Goal: Task Accomplishment & Management: Use online tool/utility

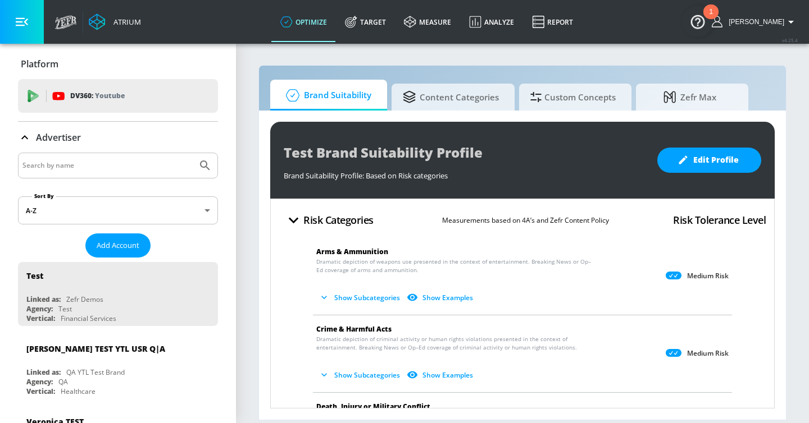
click at [84, 166] on input "Search by name" at bounding box center [107, 165] width 170 height 15
type input "lego"
click at [193, 153] on button "Submit Search" at bounding box center [205, 165] width 25 height 25
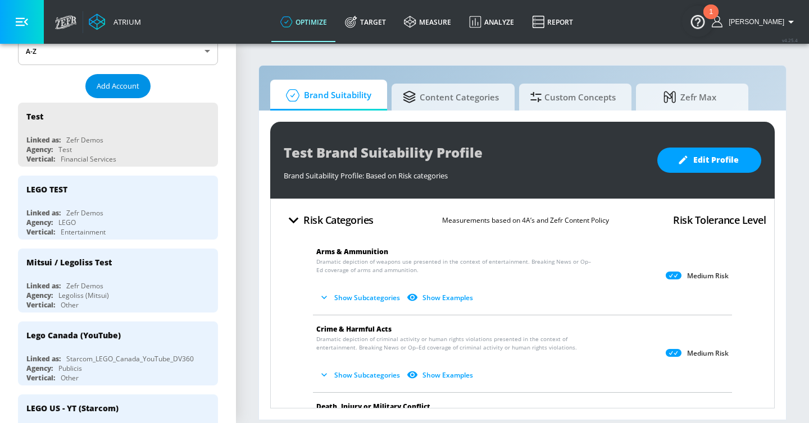
scroll to position [173, 0]
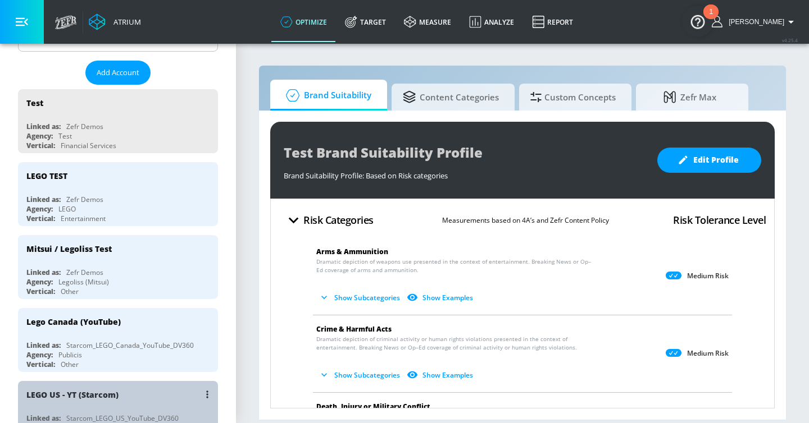
click at [129, 383] on div "LEGO US - YT (Starcom)" at bounding box center [120, 394] width 189 height 27
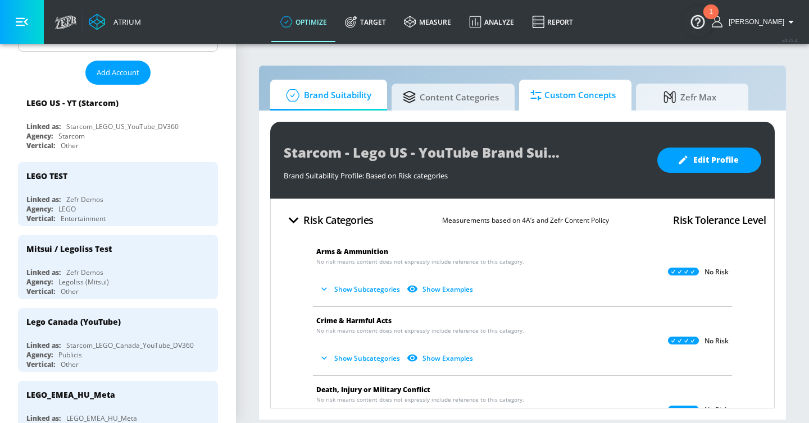
click at [563, 96] on span "Custom Concepts" at bounding box center [572, 95] width 85 height 27
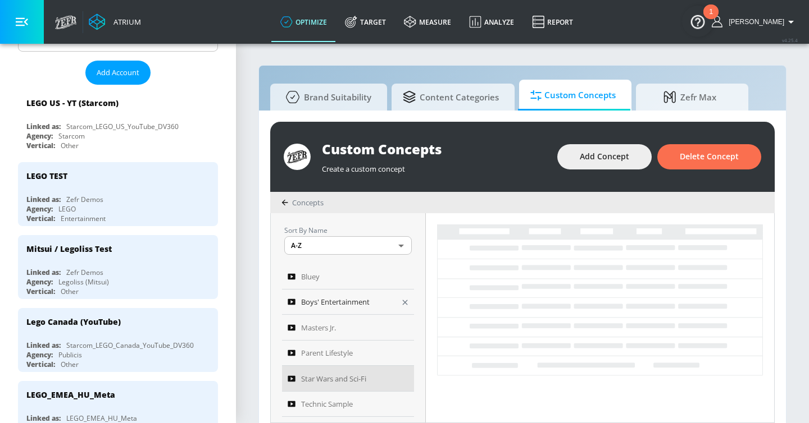
click at [364, 297] on span "Boys' Entertainment" at bounding box center [335, 301] width 69 height 13
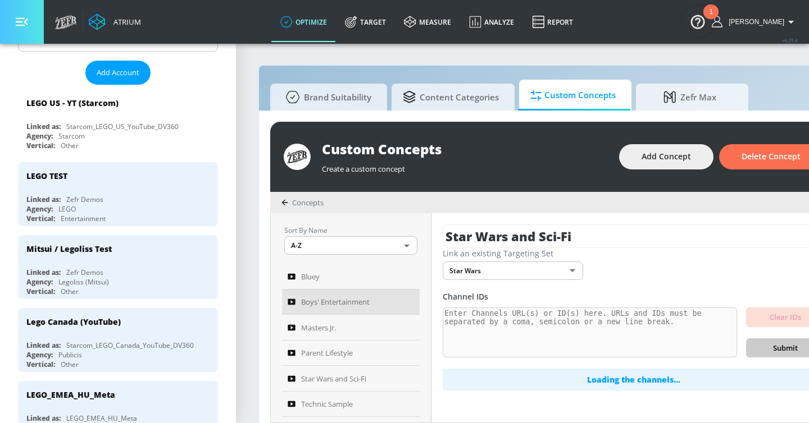
click at [21, 22] on icon "button" at bounding box center [22, 22] width 12 height 12
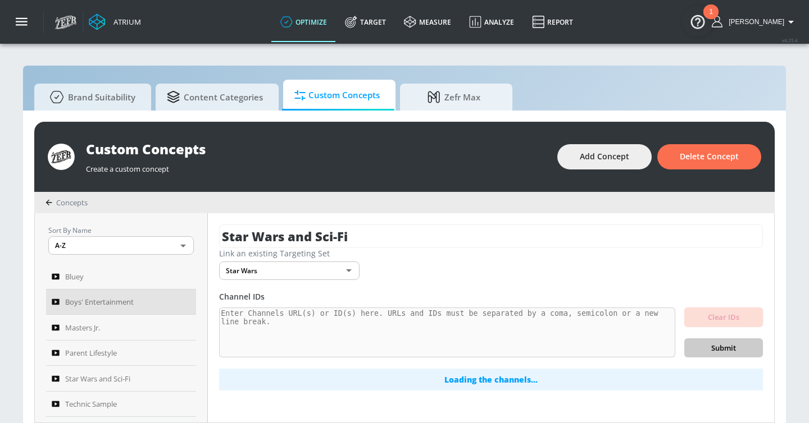
scroll to position [12, 0]
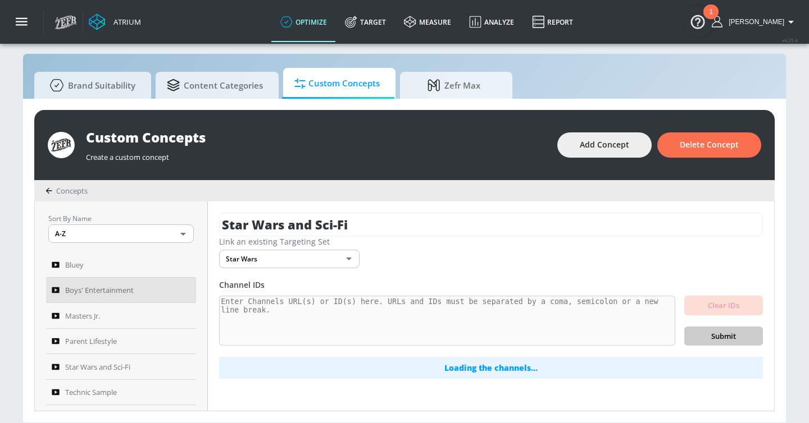
type input "Boys' Entertainment"
type input "e3363318-a2e9-45c5-9216-ab68372ee0ec"
type textarea "Include URLs focused on channels that are likely to appeal to boys 6-8. Exclude…"
click at [131, 261] on div "Bluey" at bounding box center [114, 264] width 124 height 13
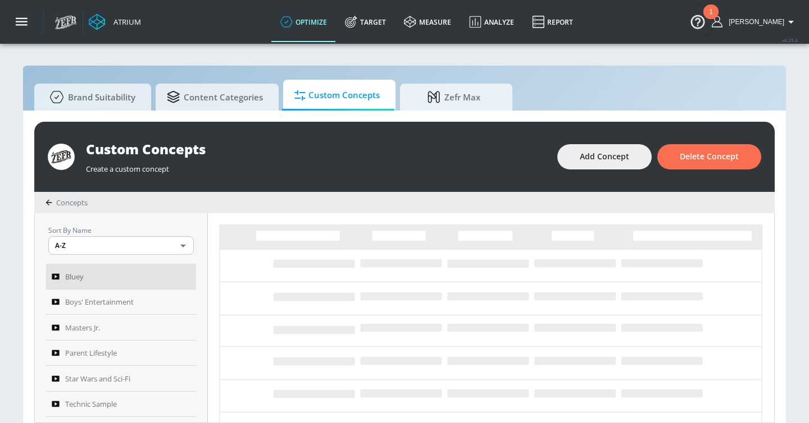
type textarea "Include English-language channels containing content from educational tv shows …"
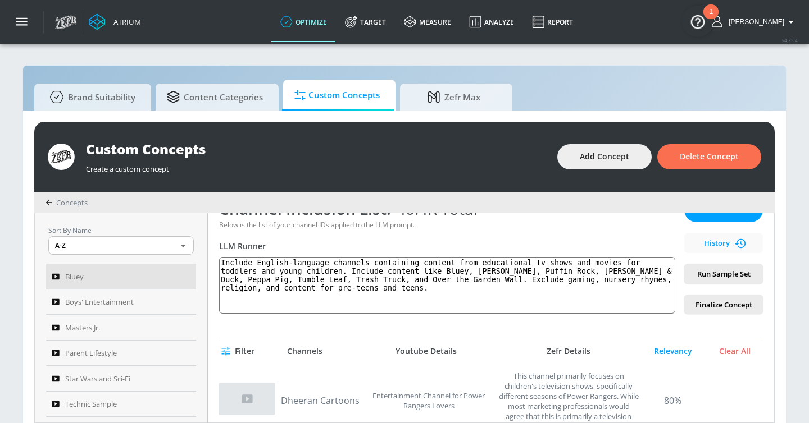
scroll to position [194, 0]
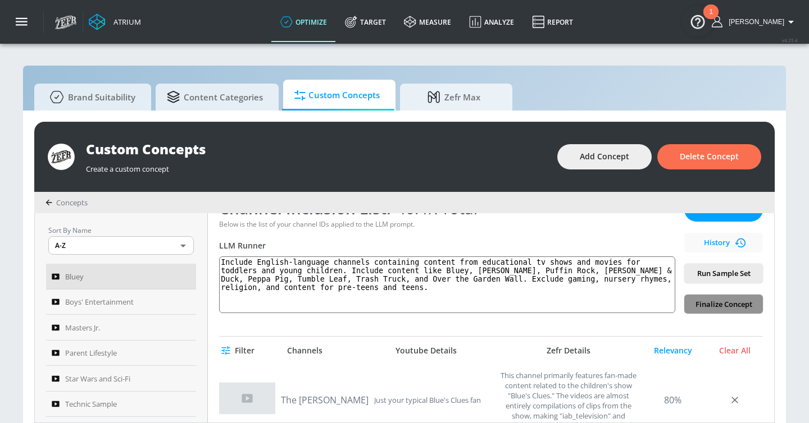
click at [593, 303] on span "Finalize Concept" at bounding box center [723, 304] width 61 height 13
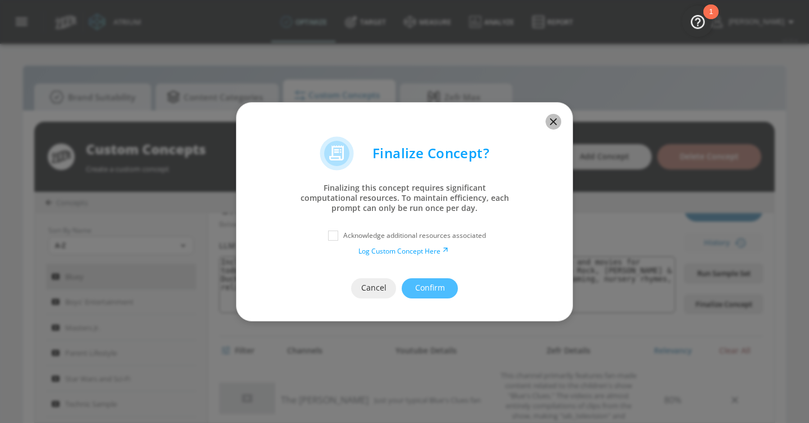
click at [551, 124] on icon "button" at bounding box center [553, 122] width 12 height 12
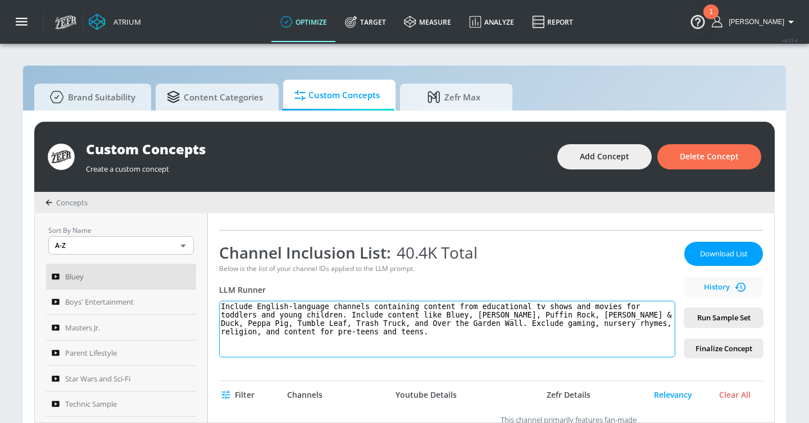
scroll to position [148, 0]
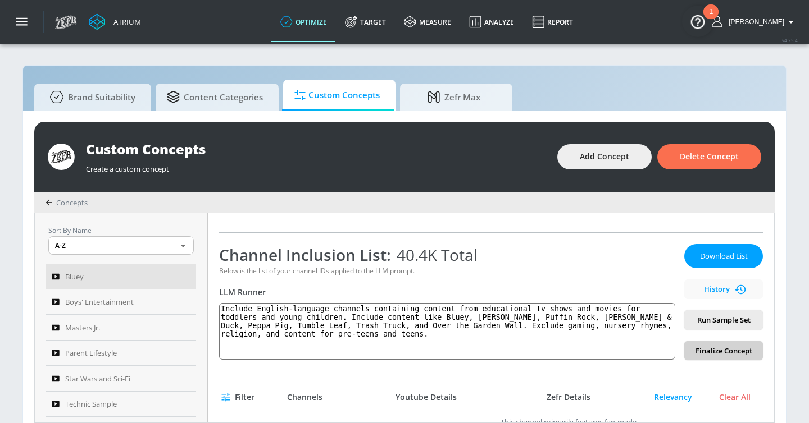
click at [593, 356] on span "Finalize Concept" at bounding box center [723, 351] width 61 height 13
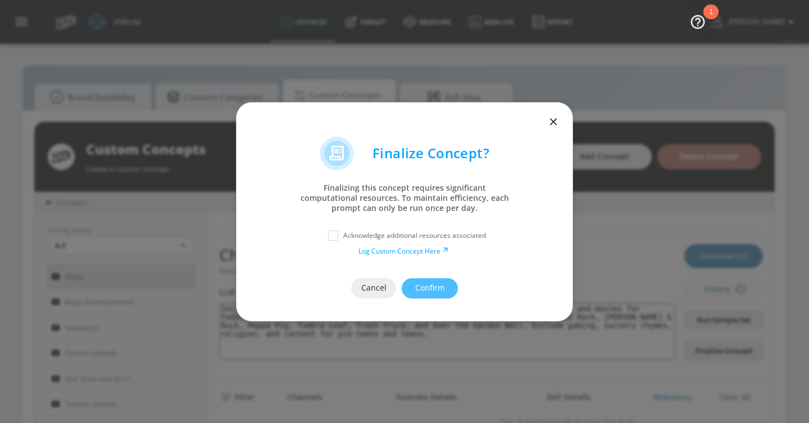
click at [447, 236] on p "Acknowledge additional resources associated" at bounding box center [414, 236] width 143 height 10
click at [334, 236] on input "checkbox" at bounding box center [333, 236] width 20 height 20
checkbox input "true"
click at [382, 251] on link "Log Custom Concept Here" at bounding box center [404, 251] width 92 height 10
click at [548, 121] on icon "button" at bounding box center [553, 122] width 12 height 12
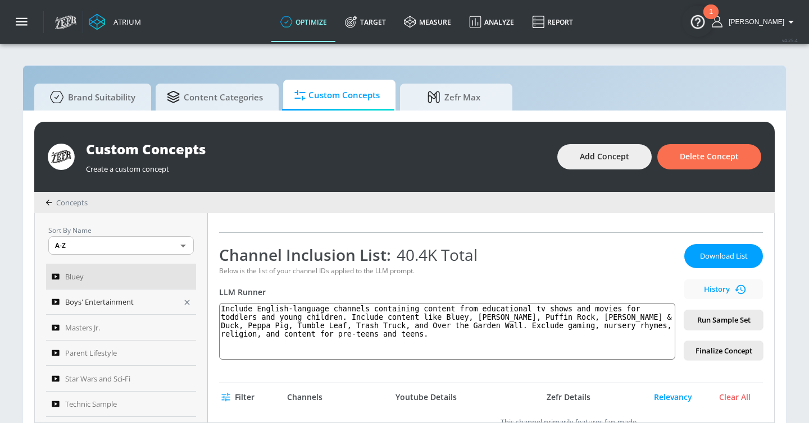
click at [134, 305] on div "Boys' Entertainment" at bounding box center [114, 301] width 124 height 13
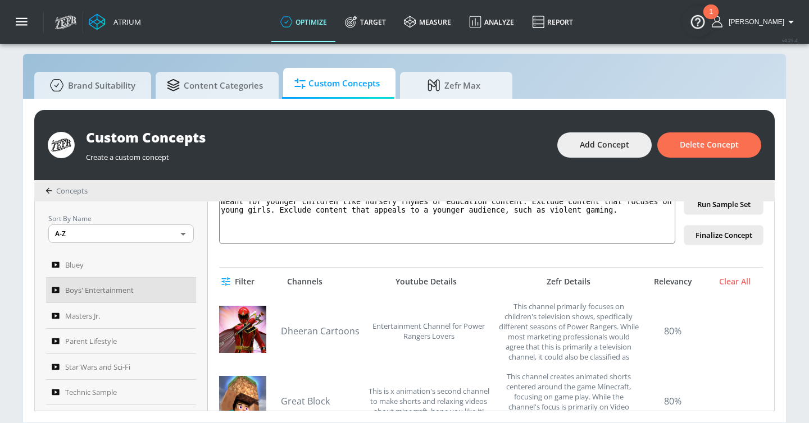
scroll to position [251, 0]
click at [593, 241] on span "Finalize Concept" at bounding box center [723, 236] width 61 height 13
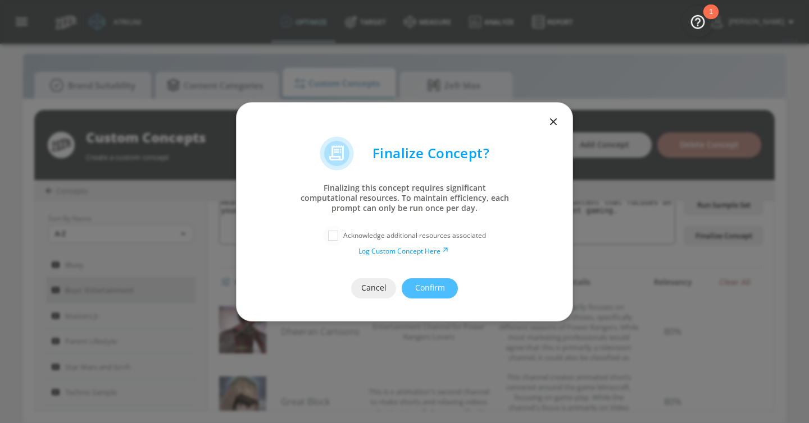
click at [332, 234] on input "checkbox" at bounding box center [333, 236] width 20 height 20
checkbox input "true"
click at [421, 271] on div "Cancel Confirm" at bounding box center [404, 288] width 336 height 65
click at [424, 289] on span "Confirm" at bounding box center [429, 288] width 11 height 14
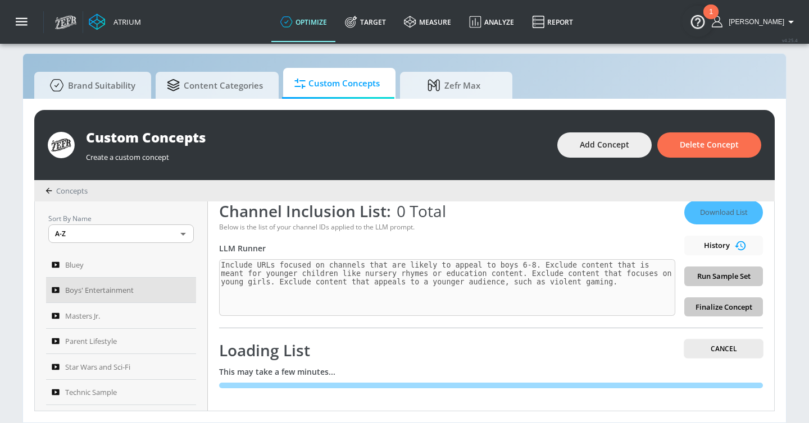
scroll to position [180, 0]
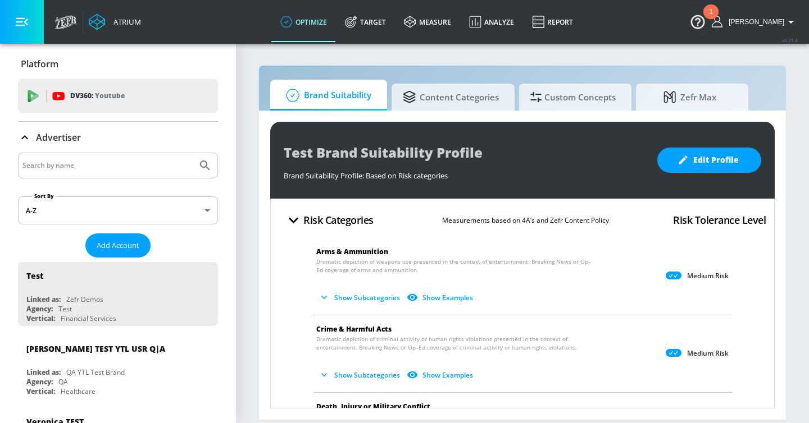
click at [120, 170] on input "Search by name" at bounding box center [107, 165] width 170 height 15
type input "mattel"
click at [193, 153] on button "Submit Search" at bounding box center [205, 165] width 25 height 25
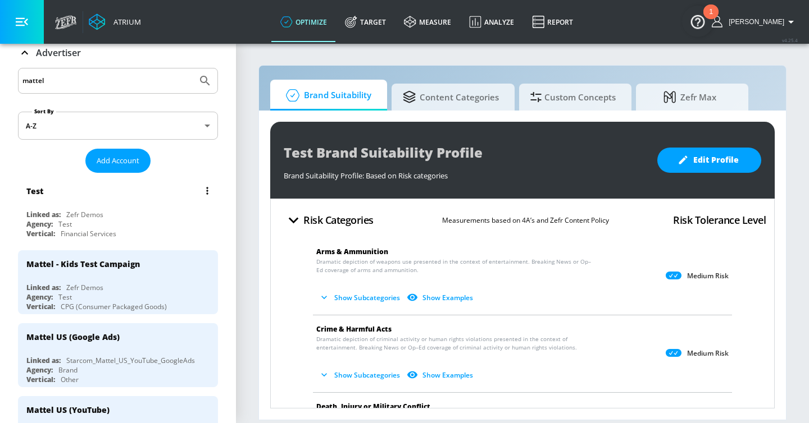
scroll to position [102, 0]
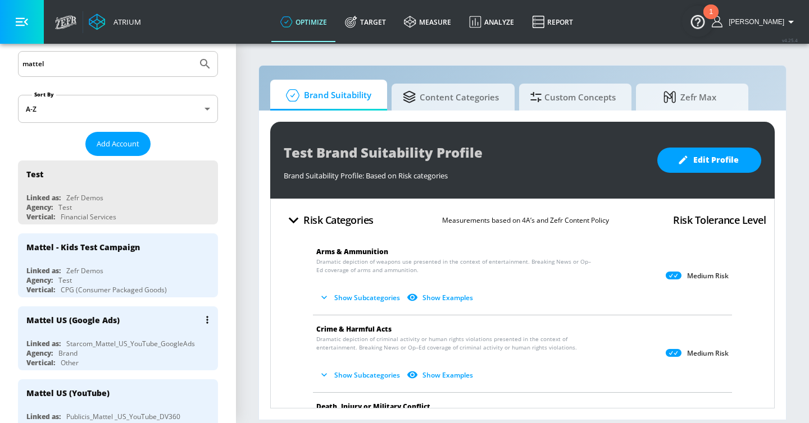
click at [128, 329] on div "Mattel US (Google Ads)" at bounding box center [120, 320] width 189 height 27
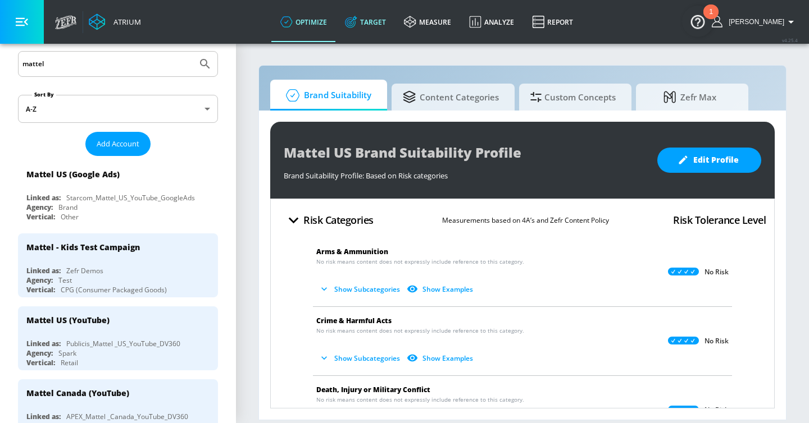
click at [393, 22] on link "Target" at bounding box center [365, 22] width 59 height 40
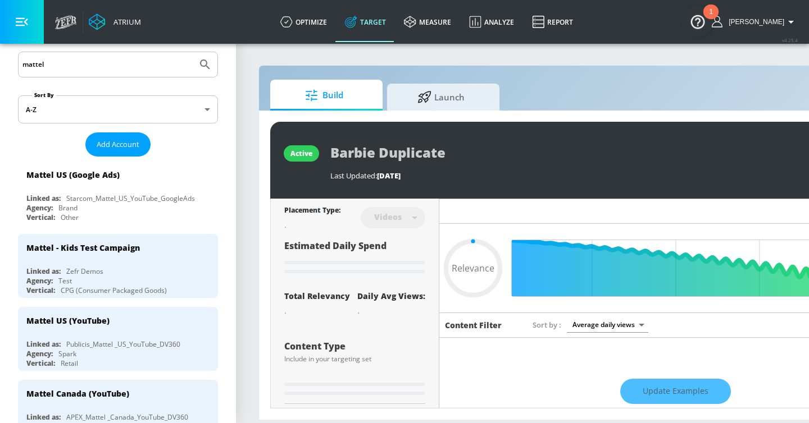
type input "0.05"
click at [435, 95] on span "Launch" at bounding box center [440, 95] width 85 height 27
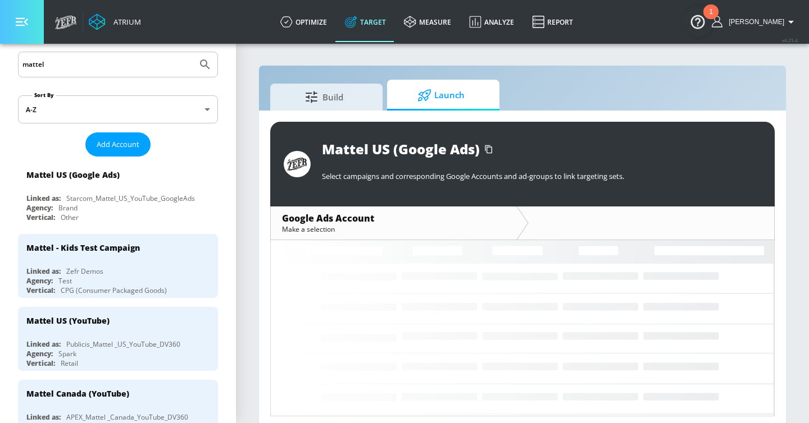
click at [30, 26] on button "button" at bounding box center [22, 22] width 44 height 44
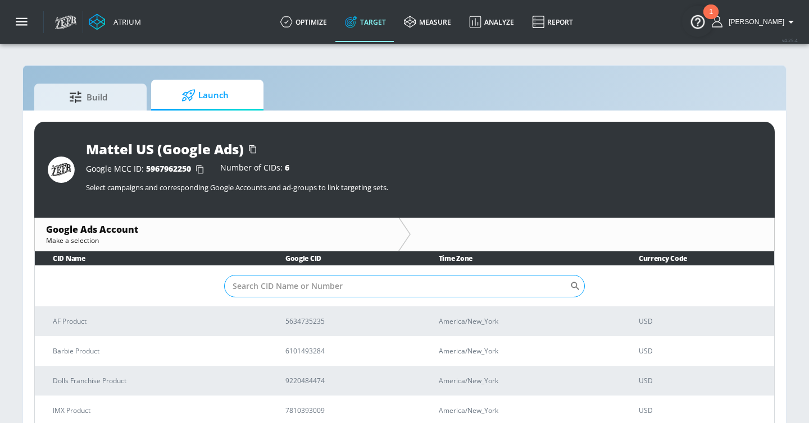
click at [281, 288] on input "Sort By" at bounding box center [396, 286] width 345 height 22
paste input "610-149-3284"
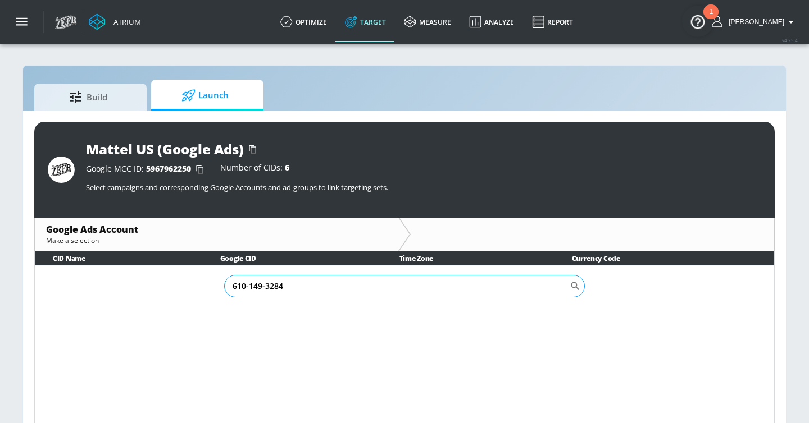
click at [265, 286] on input "610-149-3284" at bounding box center [396, 286] width 345 height 22
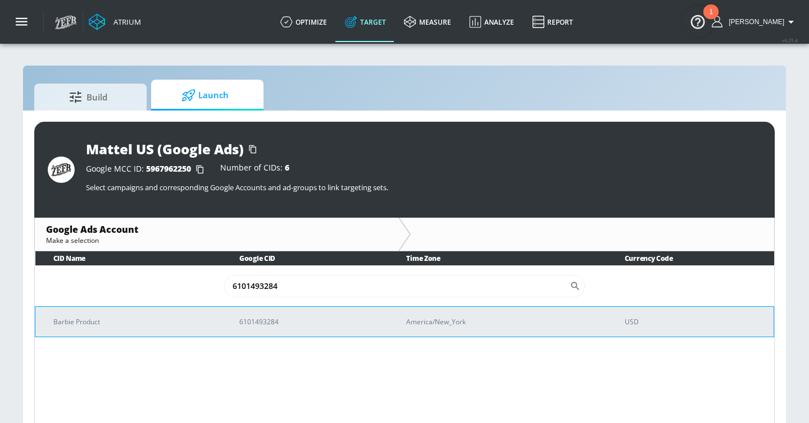
type input "6101493284"
click at [191, 325] on p "Barbie Product" at bounding box center [132, 322] width 159 height 12
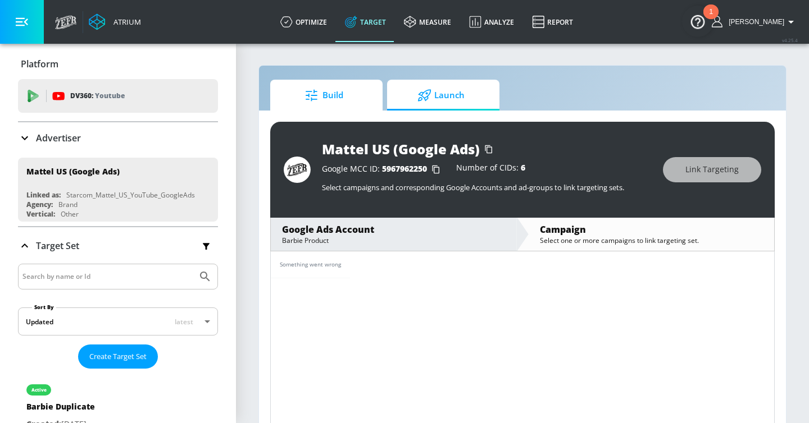
click at [331, 84] on span "Build" at bounding box center [323, 95] width 85 height 27
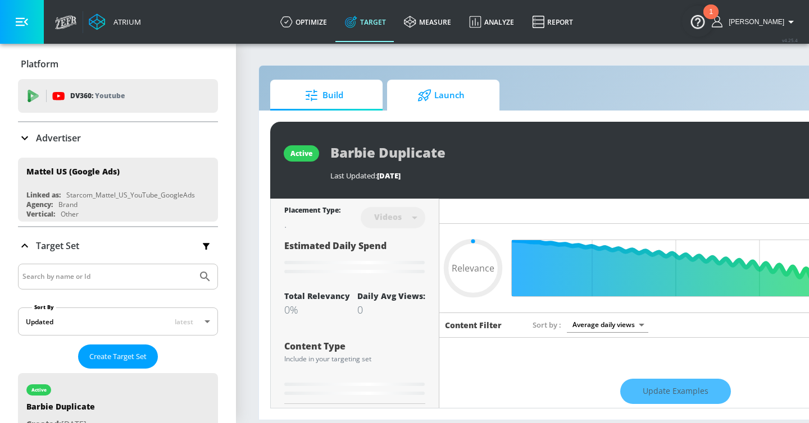
type input "0.05"
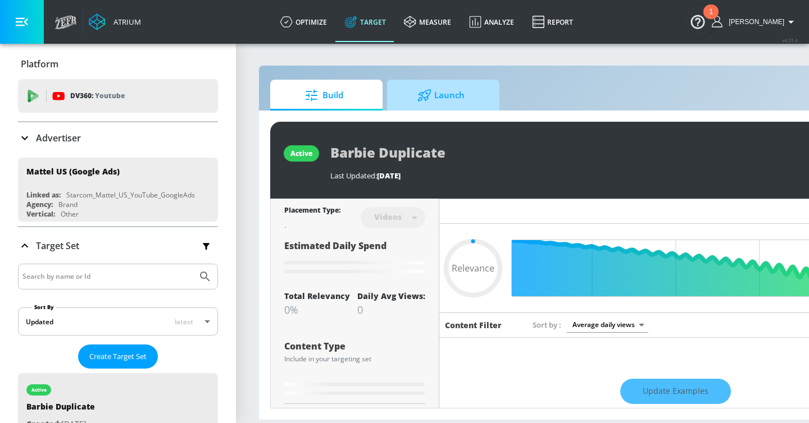
click at [434, 94] on span "Launch" at bounding box center [440, 95] width 85 height 27
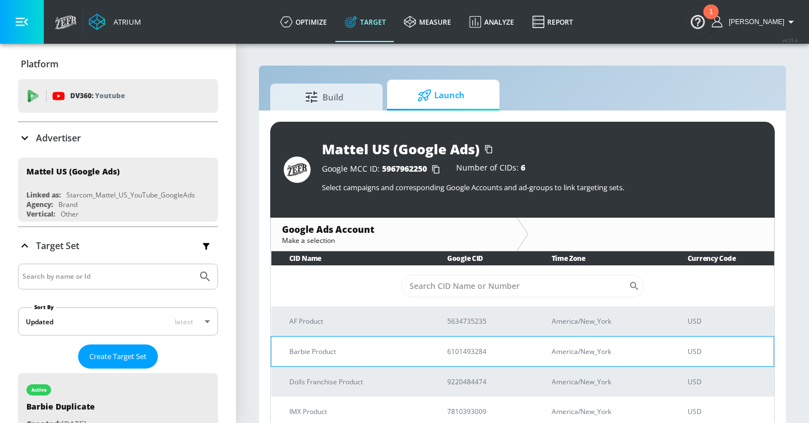
click at [373, 346] on p "Barbie Product" at bounding box center [354, 352] width 131 height 12
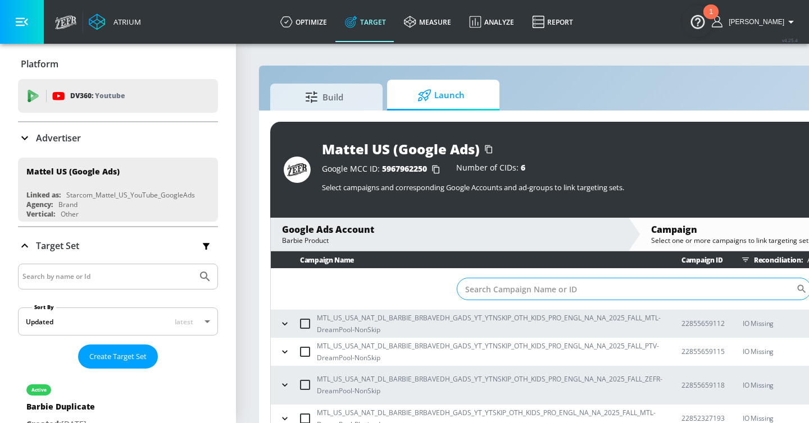
click at [521, 285] on input "Sort By" at bounding box center [626, 289] width 339 height 22
paste input "22985112436"
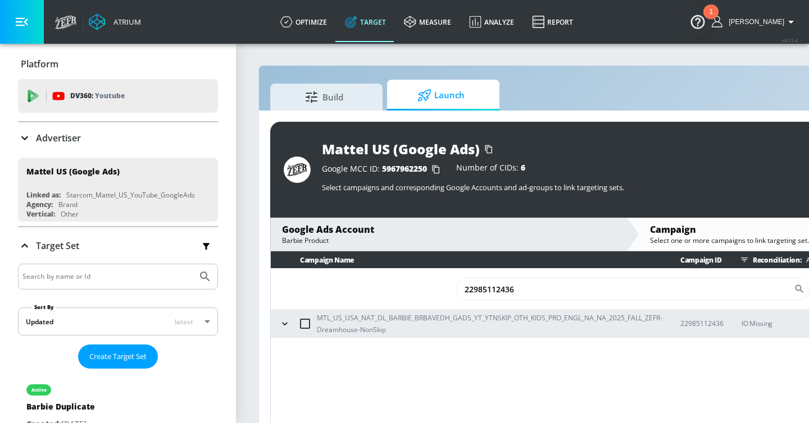
type input "22985112436"
click at [285, 323] on icon "button" at bounding box center [284, 323] width 5 height 3
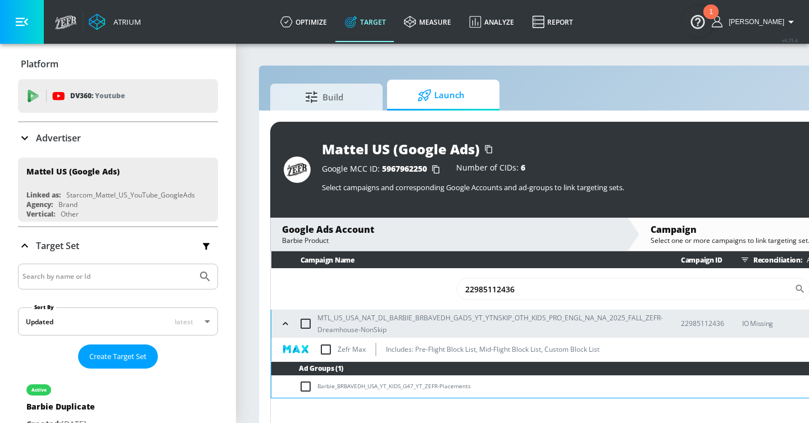
click at [305, 322] on input "checkbox" at bounding box center [306, 324] width 24 height 24
checkbox input "true"
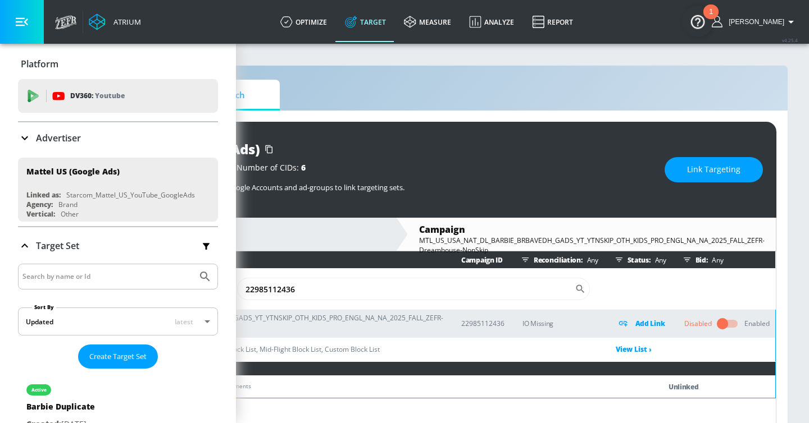
click at [722, 171] on span "Link Targeting" at bounding box center [713, 170] width 53 height 14
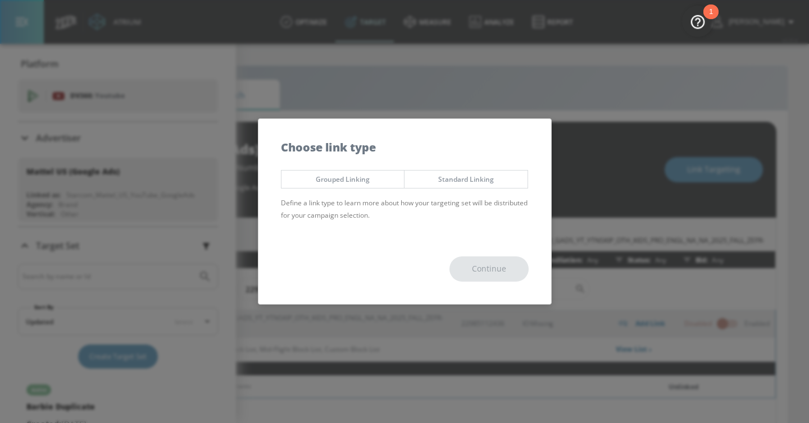
click at [444, 182] on span "Standard Linking" at bounding box center [466, 180] width 106 height 12
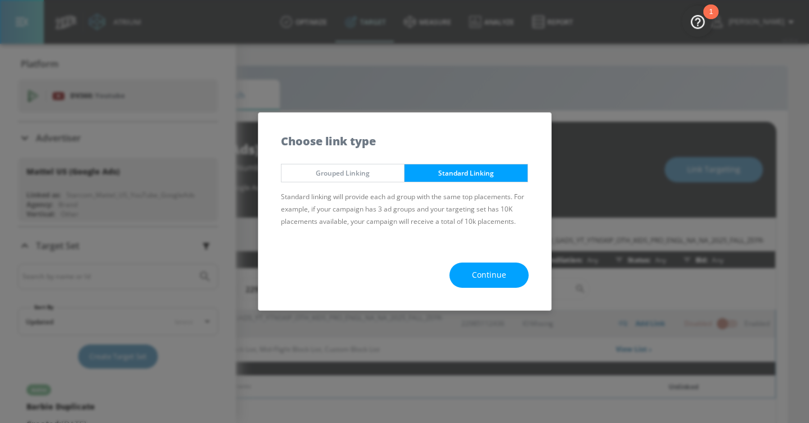
click at [491, 280] on span "Continue" at bounding box center [489, 275] width 34 height 14
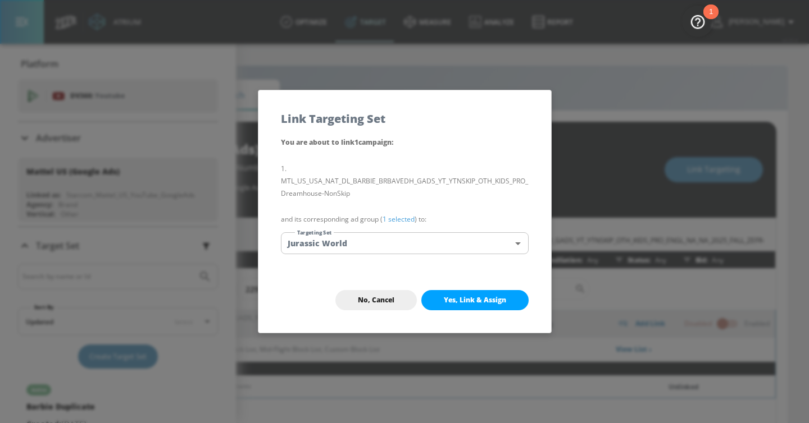
click at [431, 247] on body "Atrium optimize Target measure Analyze Report optimize Target measure Analyze R…" at bounding box center [184, 220] width 809 height 440
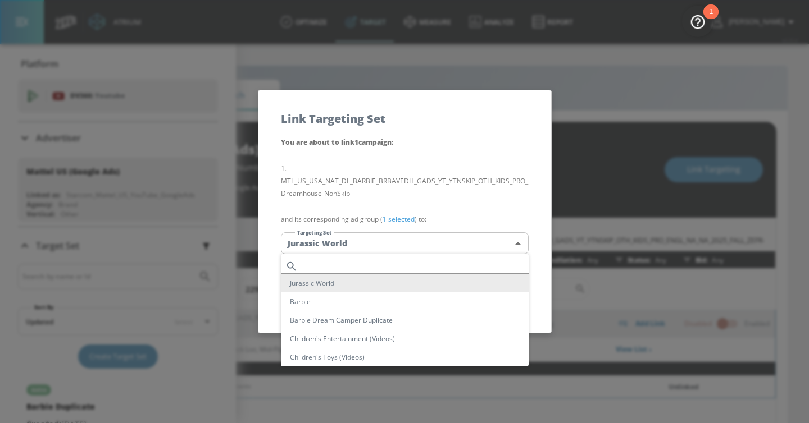
click at [395, 306] on li "Barbie" at bounding box center [405, 302] width 248 height 19
type input "bb28d1b3-6cc8-4f4b-a07f-af40fcb31fd3"
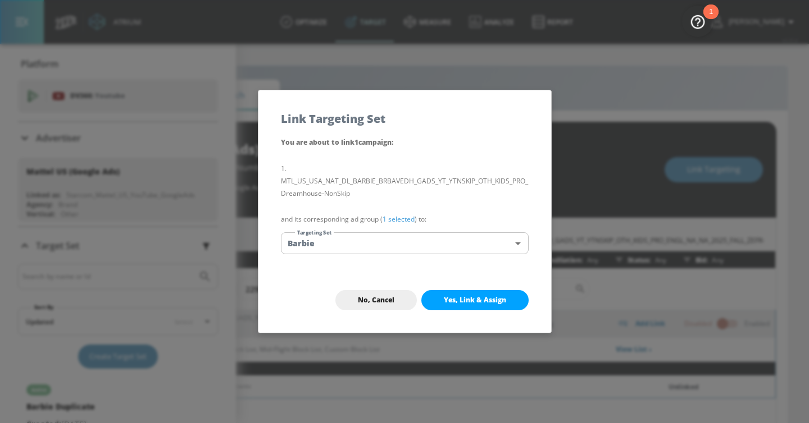
click at [494, 301] on span "Yes, Link & Assign" at bounding box center [475, 300] width 62 height 9
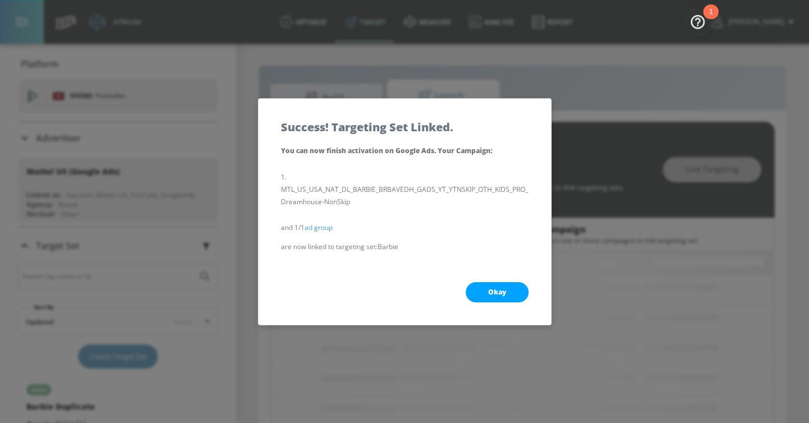
scroll to position [0, 0]
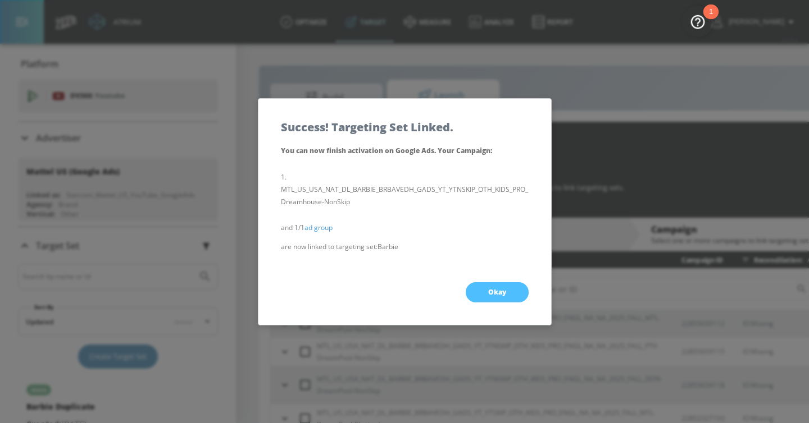
click at [510, 292] on button "Okay" at bounding box center [497, 292] width 63 height 20
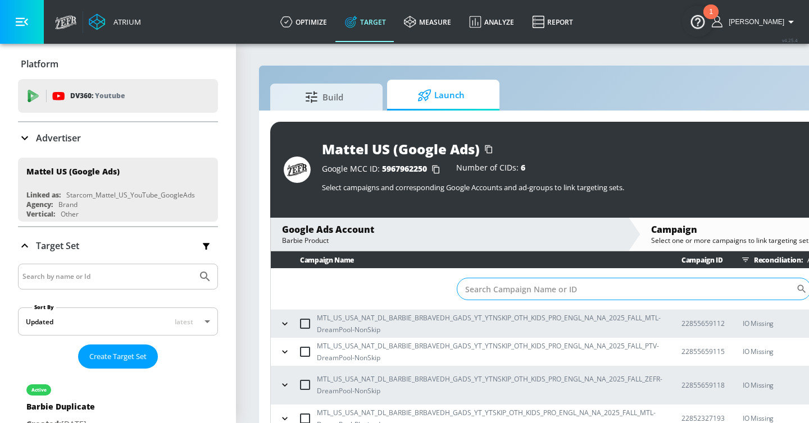
click at [482, 285] on input "Sort By" at bounding box center [626, 289] width 339 height 22
paste input "22985112445"
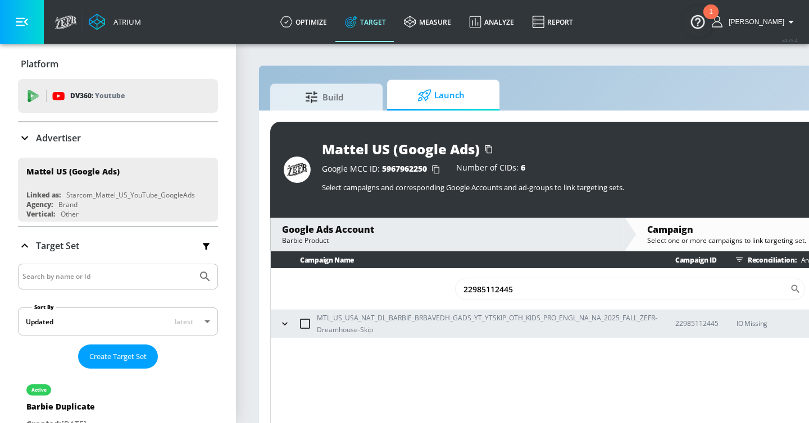
type input "22985112445"
click at [279, 327] on icon "button" at bounding box center [284, 323] width 11 height 11
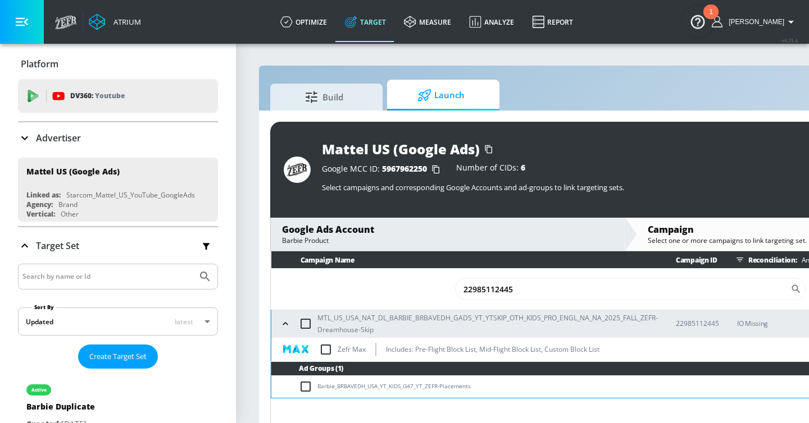
click at [325, 348] on input "checkbox" at bounding box center [326, 350] width 24 height 24
checkbox input "true"
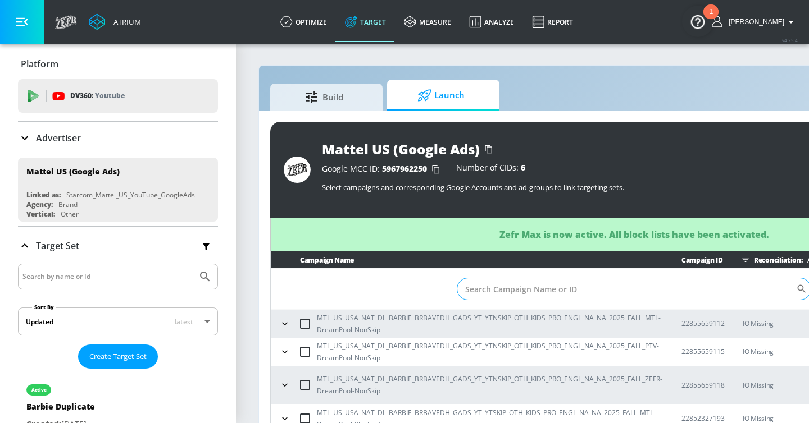
click at [488, 294] on input "Sort By" at bounding box center [626, 289] width 339 height 22
paste input "22985112445"
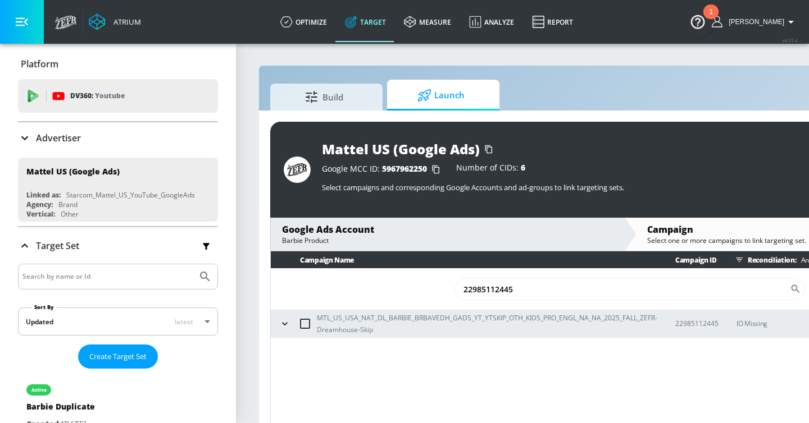
type input "22985112445"
click at [308, 324] on input "checkbox" at bounding box center [305, 324] width 24 height 24
checkbox input "true"
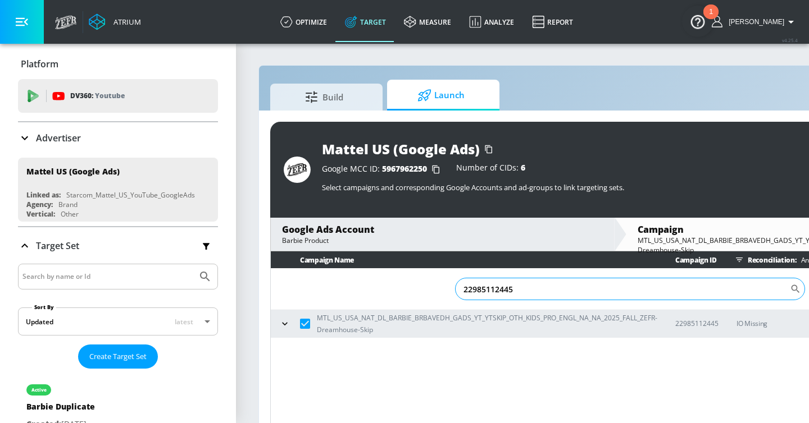
scroll to position [0, 213]
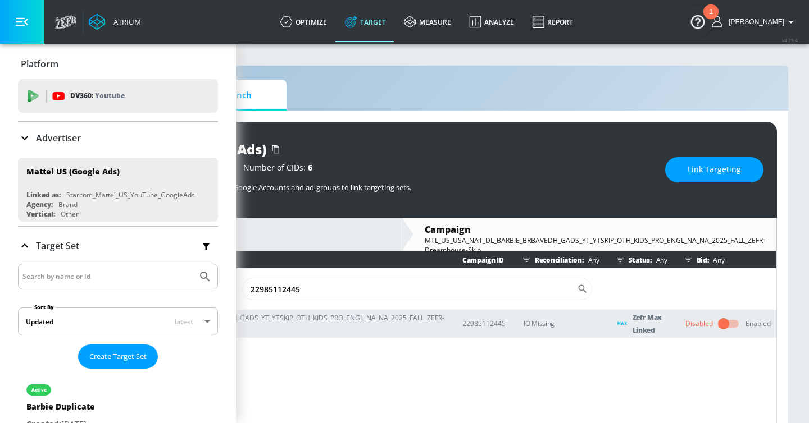
click at [701, 167] on span "Link Targeting" at bounding box center [713, 170] width 53 height 14
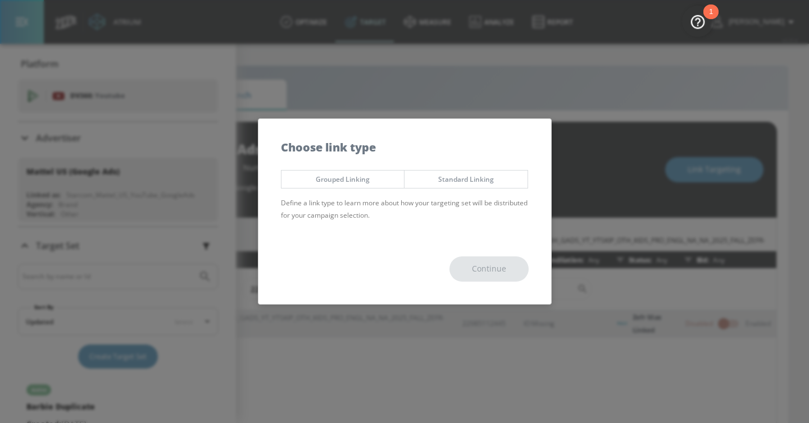
click at [501, 176] on span "Standard Linking" at bounding box center [466, 180] width 106 height 12
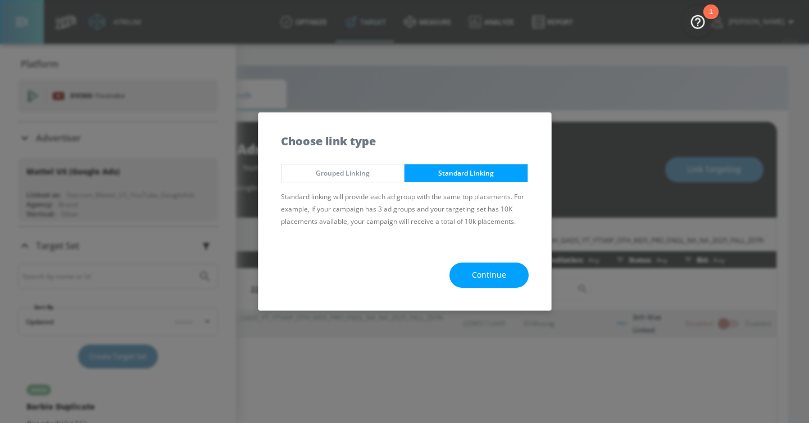
click at [503, 261] on div "Continue" at bounding box center [404, 275] width 293 height 70
click at [503, 275] on span "Continue" at bounding box center [489, 275] width 34 height 14
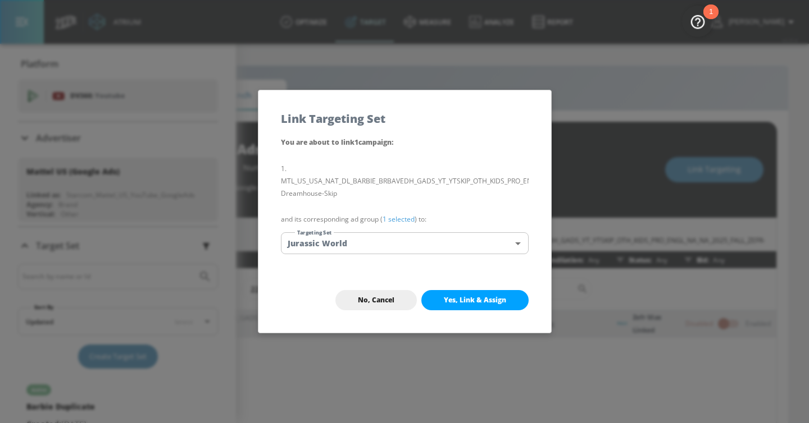
click at [477, 256] on div "You are about to link 1 campaign : MTL_US_USA_NAT_DL_BARBIE_BRBAVEDH_GADS_YT_YT…" at bounding box center [404, 202] width 293 height 132
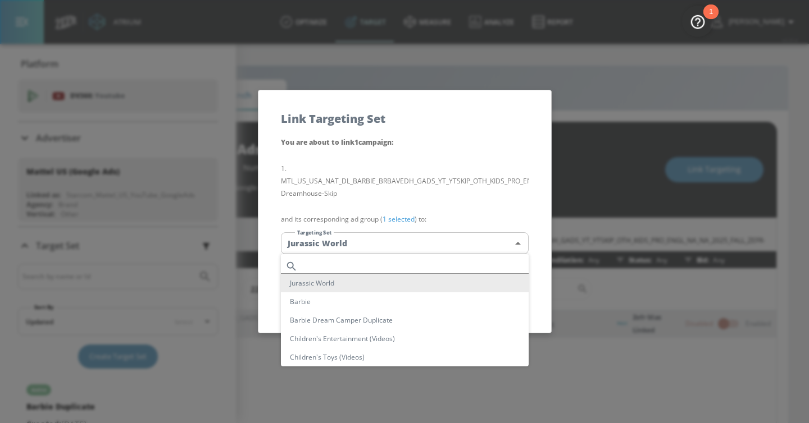
click at [472, 252] on body "Atrium optimize Target measure Analyze Report optimize Target measure Analyze R…" at bounding box center [191, 220] width 809 height 440
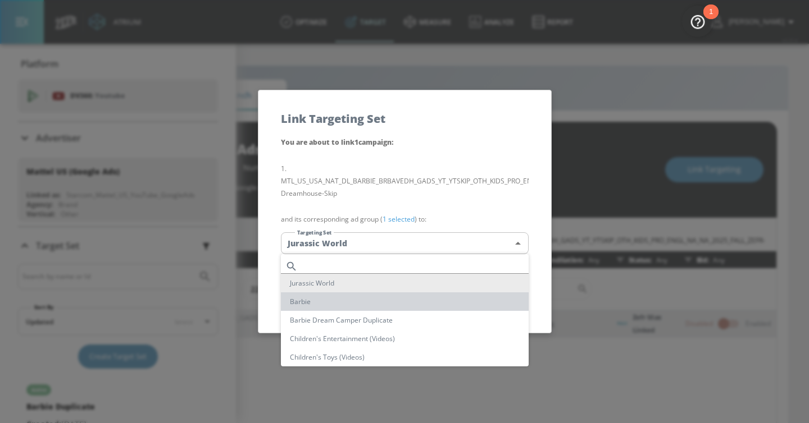
click at [430, 308] on li "Barbie" at bounding box center [405, 302] width 248 height 19
type input "bb28d1b3-6cc8-4f4b-a07f-af40fcb31fd3"
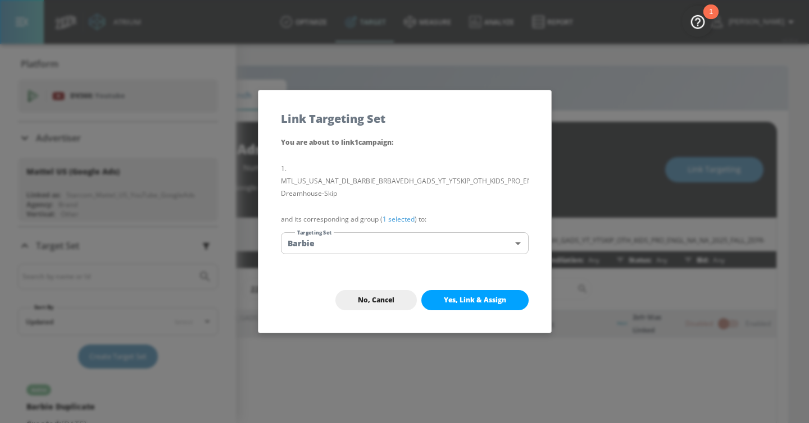
click at [456, 309] on button "Yes, Link & Assign" at bounding box center [474, 300] width 107 height 20
checkbox input "false"
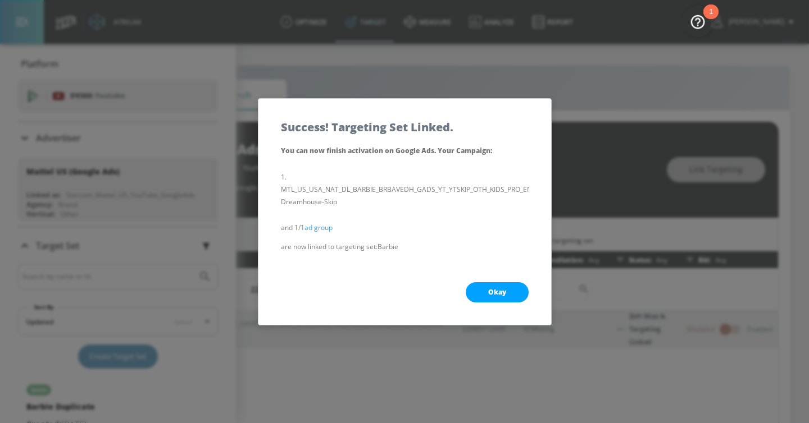
click at [514, 283] on button "Okay" at bounding box center [497, 292] width 63 height 20
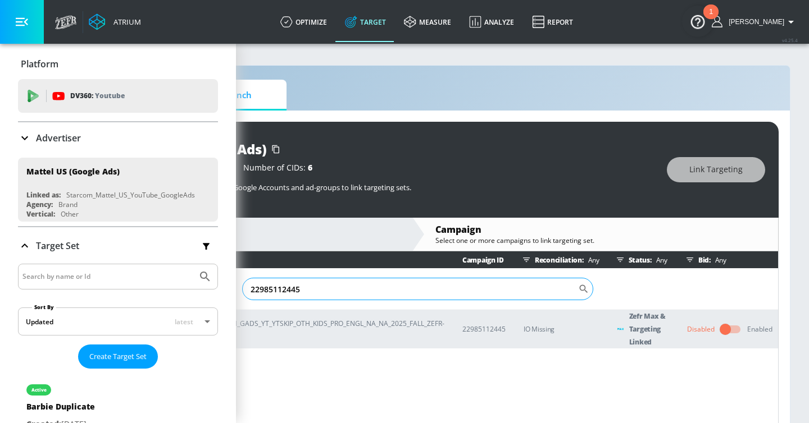
click at [471, 287] on input "22985112445" at bounding box center [410, 289] width 336 height 22
paste input "36"
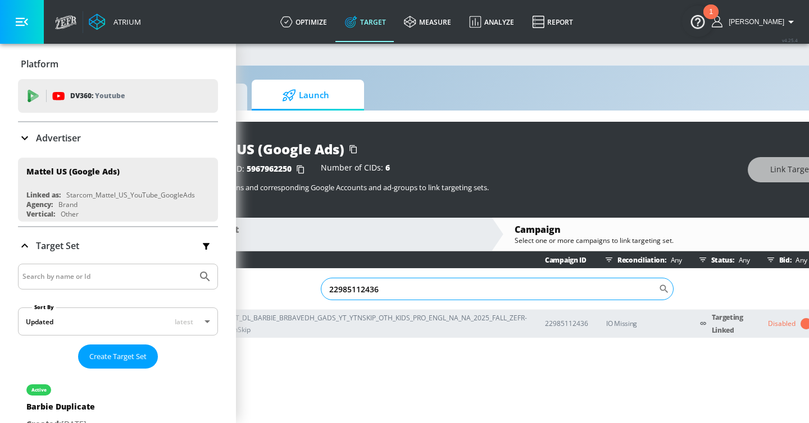
scroll to position [0, 0]
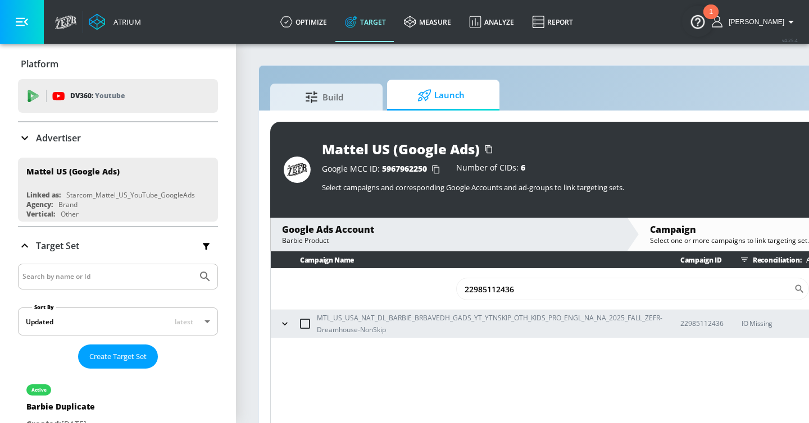
type input "22985112436"
click at [285, 327] on icon "button" at bounding box center [284, 323] width 11 height 11
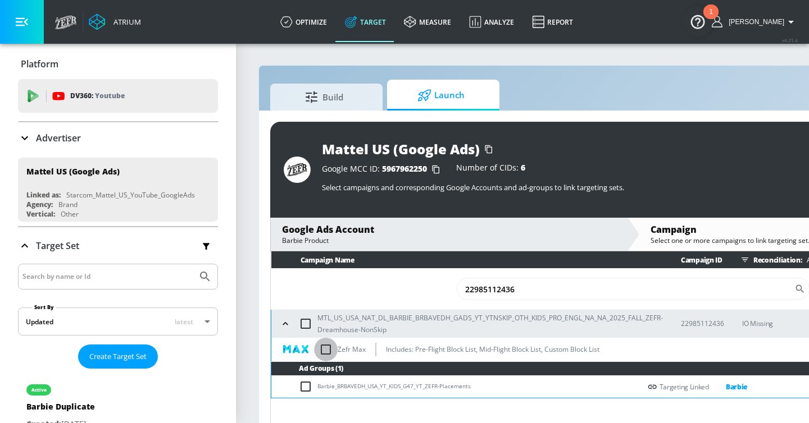
click at [325, 345] on input "checkbox" at bounding box center [326, 350] width 24 height 24
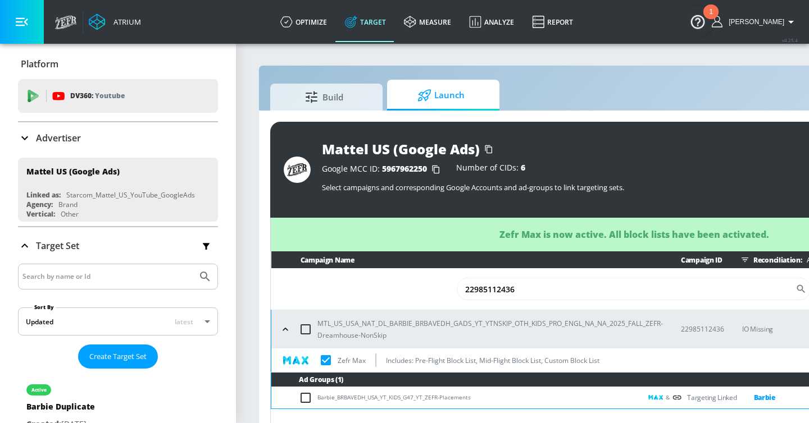
checkbox input "true"
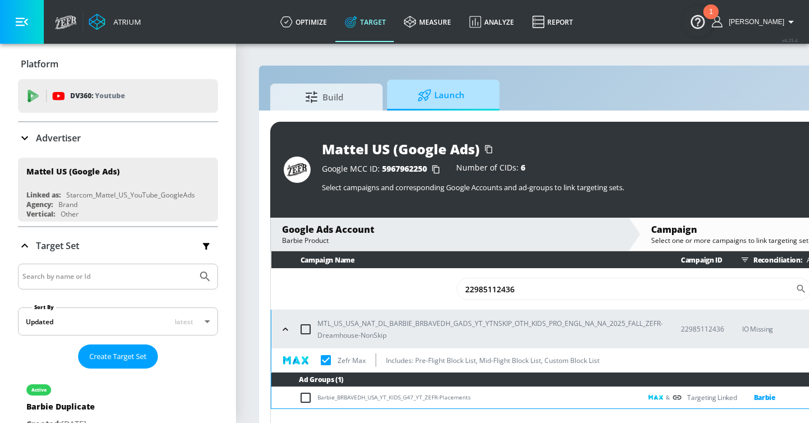
click at [445, 92] on span "Launch" at bounding box center [440, 95] width 85 height 27
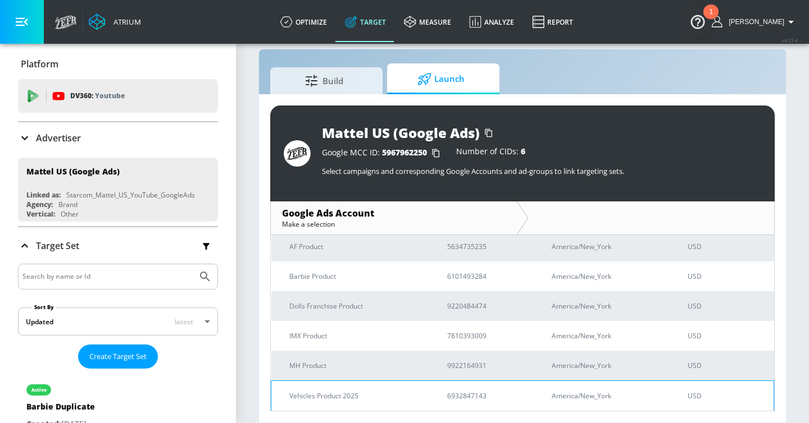
scroll to position [58, 0]
click at [404, 393] on p "Vehicles Product 2025" at bounding box center [354, 397] width 131 height 12
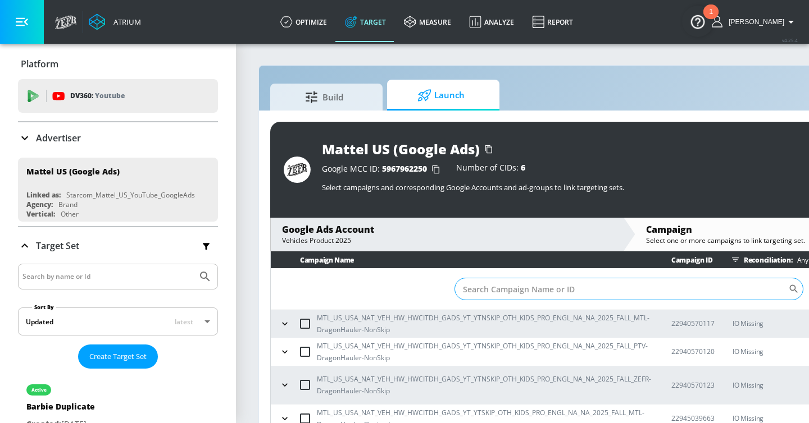
click at [489, 279] on input "Sort By" at bounding box center [621, 289] width 334 height 22
paste input "23029049696"
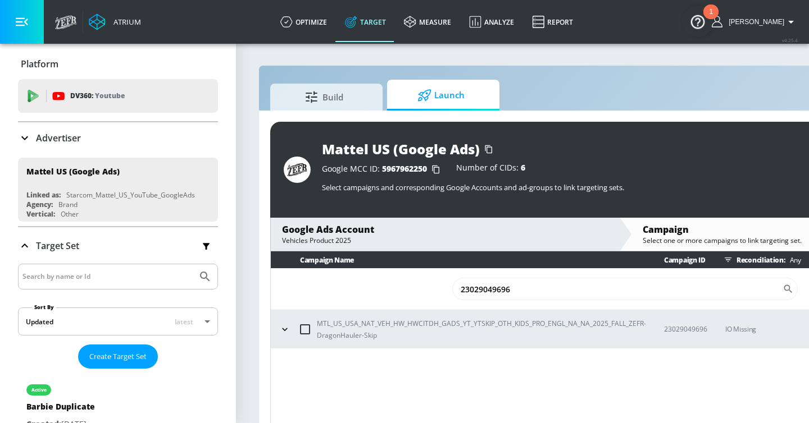
type input "23029049696"
click at [284, 332] on icon "button" at bounding box center [284, 329] width 11 height 11
